Goal: Information Seeking & Learning: Learn about a topic

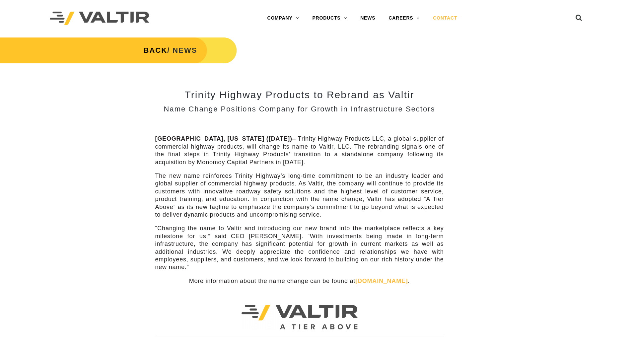
click at [320, 138] on link "TMAs" at bounding box center [347, 137] width 83 height 13
click at [319, 127] on link "SIGN POSTS & SUPPORTS" at bounding box center [347, 124] width 83 height 13
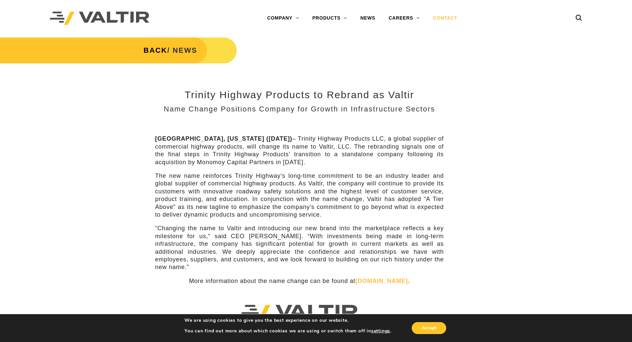
scroll to position [22003, 0]
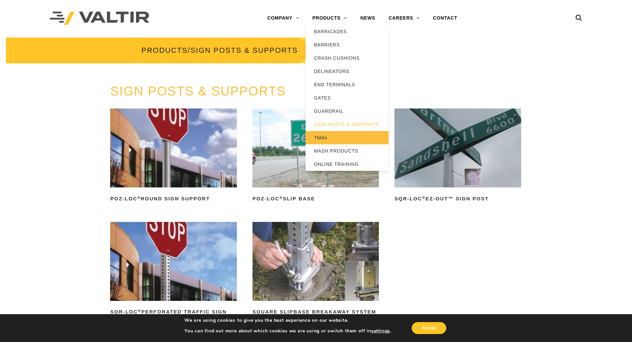
click at [317, 137] on link "TMAs" at bounding box center [347, 137] width 83 height 13
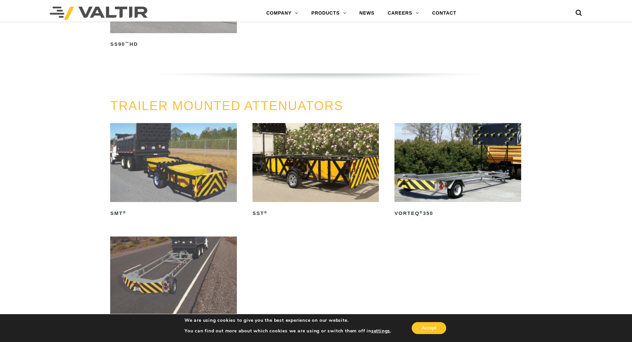
scroll to position [697, 0]
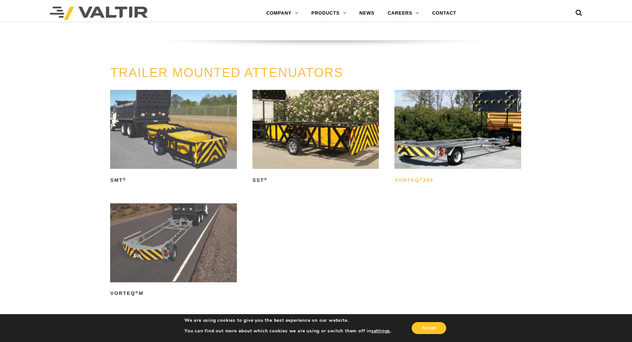
click at [425, 179] on h2 "VORTEQ ® 350" at bounding box center [457, 180] width 126 height 11
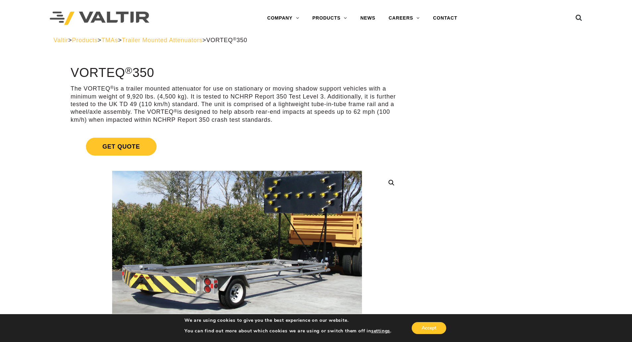
scroll to position [22003, 0]
